Goal: Download file/media

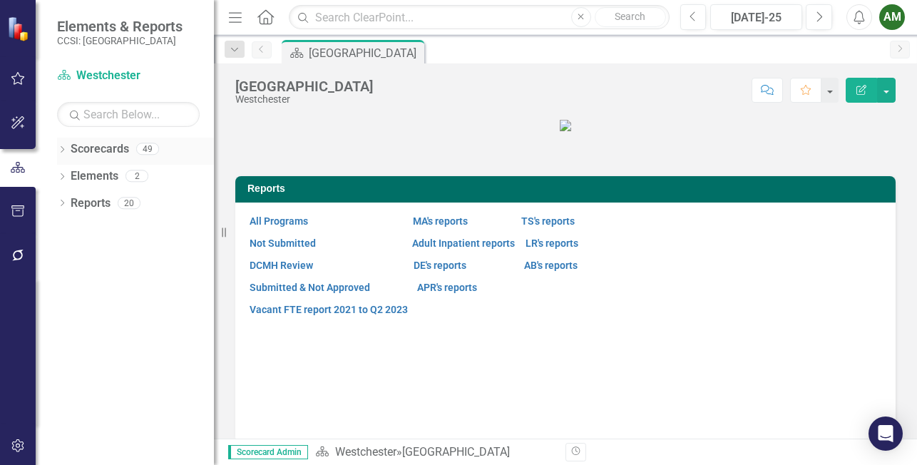
click at [66, 146] on div "Dropdown" at bounding box center [62, 151] width 10 height 12
click at [67, 174] on icon "Dropdown" at bounding box center [69, 175] width 11 height 9
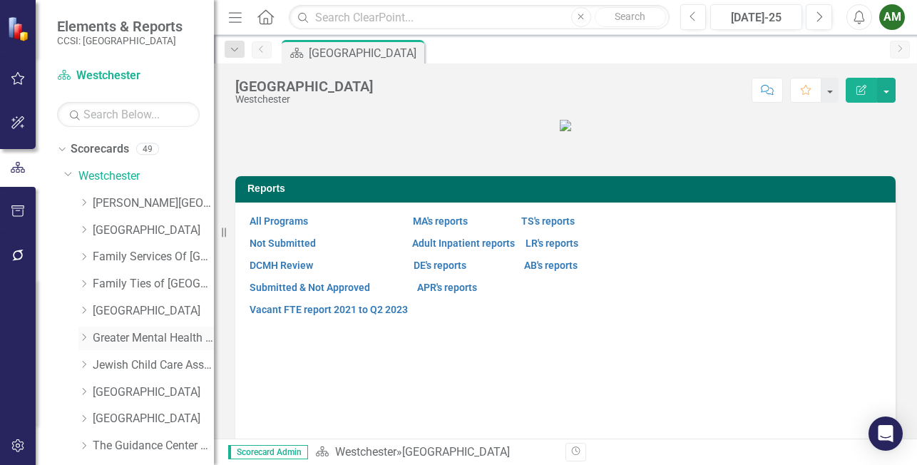
click at [83, 340] on icon at bounding box center [85, 337] width 4 height 7
click at [141, 389] on link "GMHNY Crisis Stabilization 2680" at bounding box center [160, 392] width 107 height 16
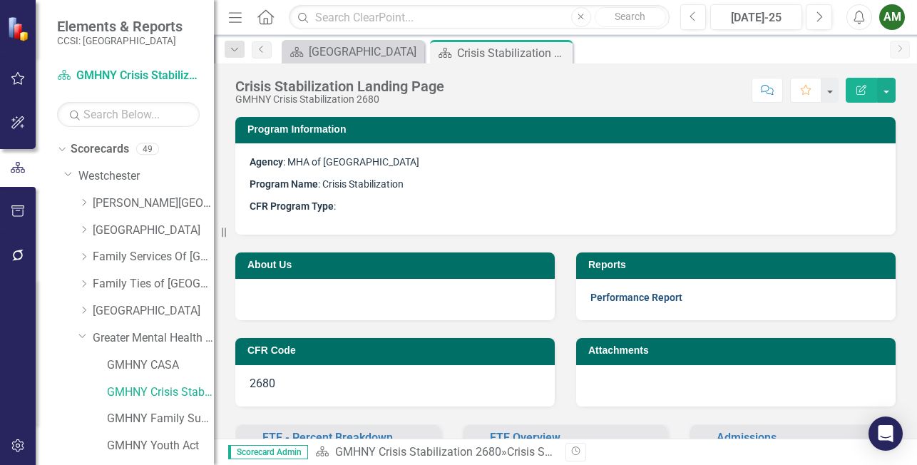
click at [627, 295] on link "Performance Report" at bounding box center [637, 297] width 92 height 11
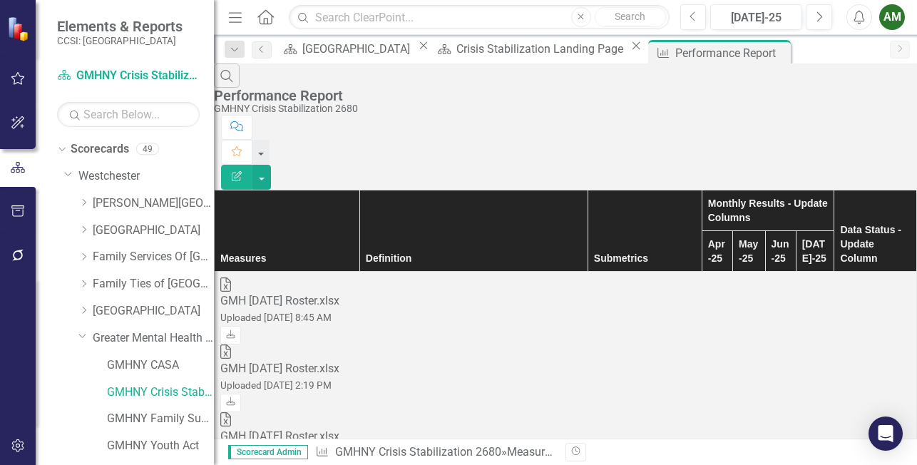
scroll to position [0, 64]
click at [236, 331] on icon "Download" at bounding box center [230, 335] width 11 height 9
click at [895, 14] on div "AM" at bounding box center [893, 17] width 26 height 26
